Goal: Go to known website: Access a specific website the user already knows

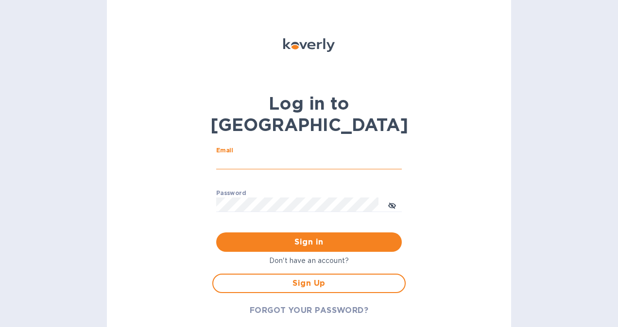
click at [257, 155] on input "Email" at bounding box center [309, 162] width 186 height 15
type input "[PERSON_NAME][EMAIL_ADDRESS][DOMAIN_NAME]"
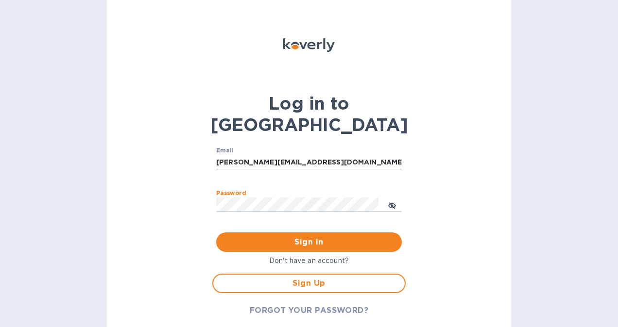
click at [216, 233] on button "Sign in" at bounding box center [309, 242] width 186 height 19
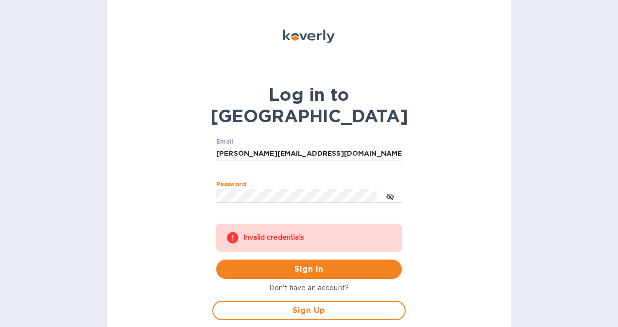
scroll to position [11, 0]
